Goal: Task Accomplishment & Management: Manage account settings

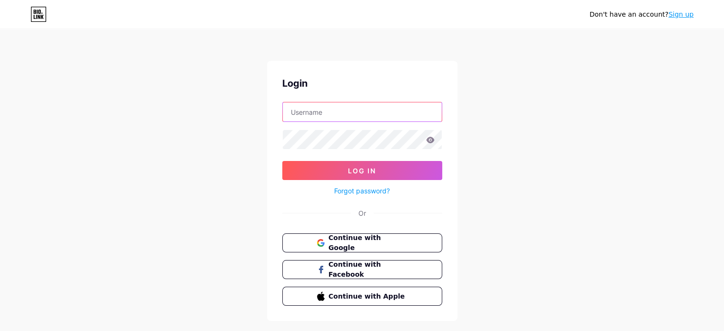
click at [351, 114] on input "text" at bounding box center [362, 111] width 159 height 19
type input "emrahmeric@gmail.com"
click at [282, 161] on button "Log In" at bounding box center [362, 170] width 160 height 19
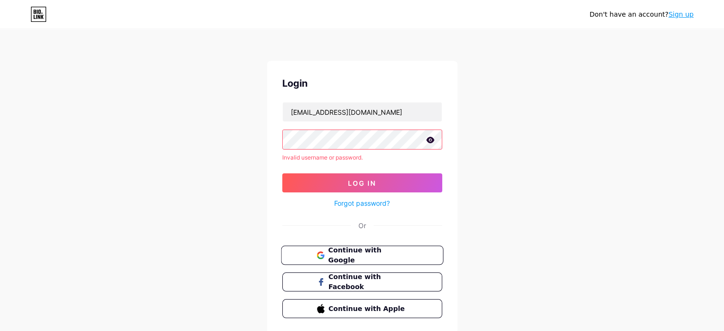
click at [368, 251] on span "Continue with Google" at bounding box center [368, 255] width 80 height 20
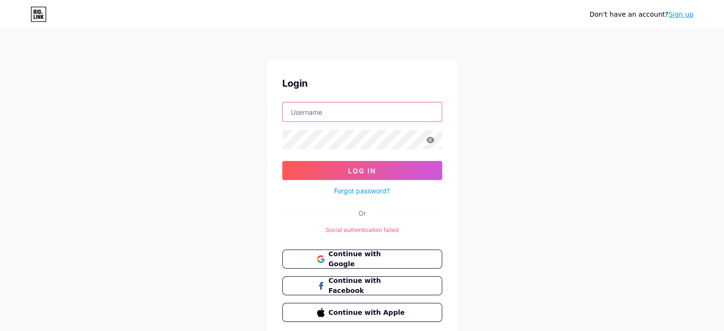
click at [354, 110] on input "text" at bounding box center [362, 111] width 159 height 19
click at [374, 112] on input "text" at bounding box center [362, 111] width 159 height 19
type input "[EMAIL_ADDRESS][DOMAIN_NAME]"
